Goal: Navigation & Orientation: Find specific page/section

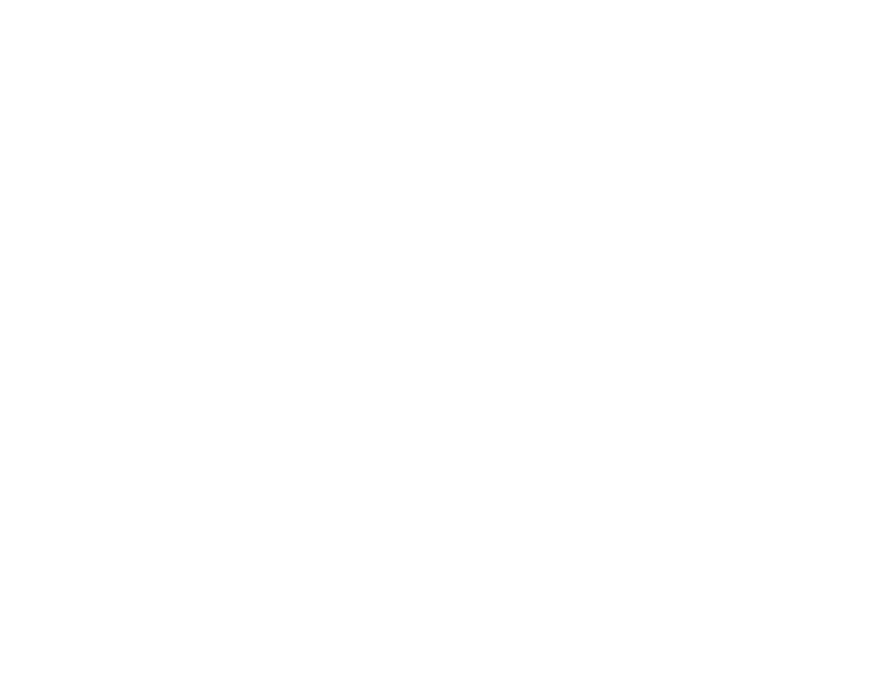
scroll to position [416, 0]
